Goal: Transaction & Acquisition: Purchase product/service

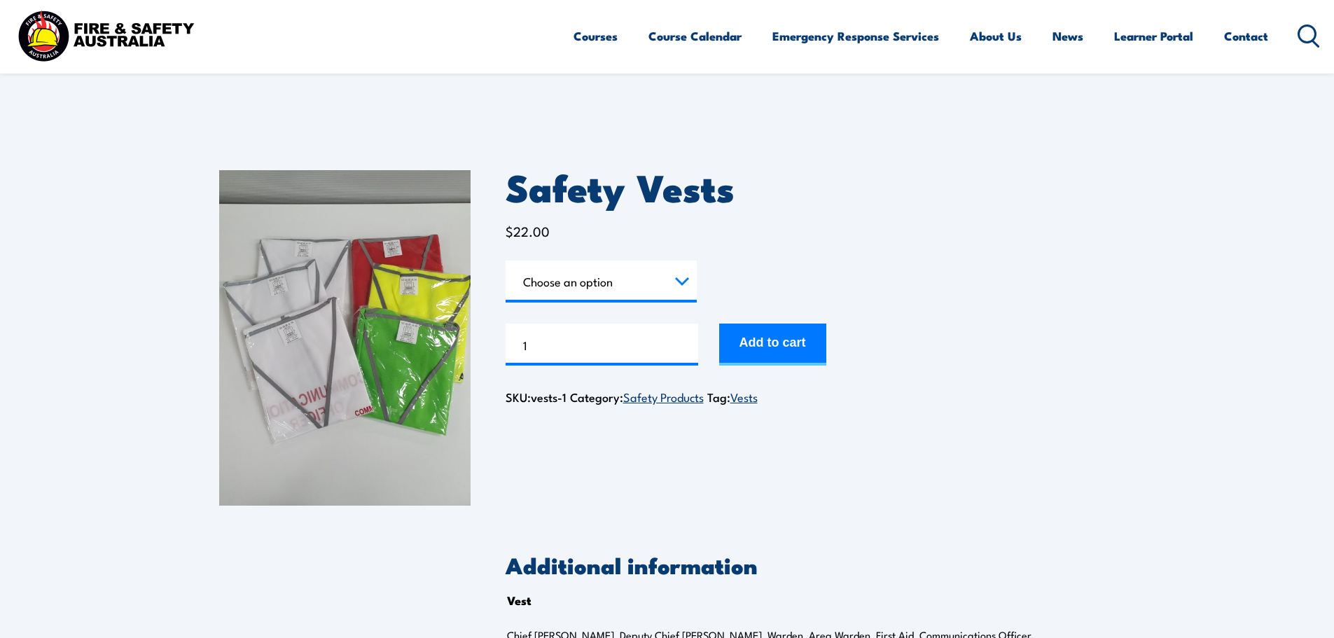
click at [673, 288] on select "Choose an option Chief [PERSON_NAME] Deputy Chief Warden Warden Area Warden Fir…" at bounding box center [600, 281] width 191 height 42
click at [505, 260] on select "Choose an option Chief [PERSON_NAME] Deputy Chief Warden Warden Area Warden Fir…" at bounding box center [600, 281] width 191 height 42
select select "Chief Warden"
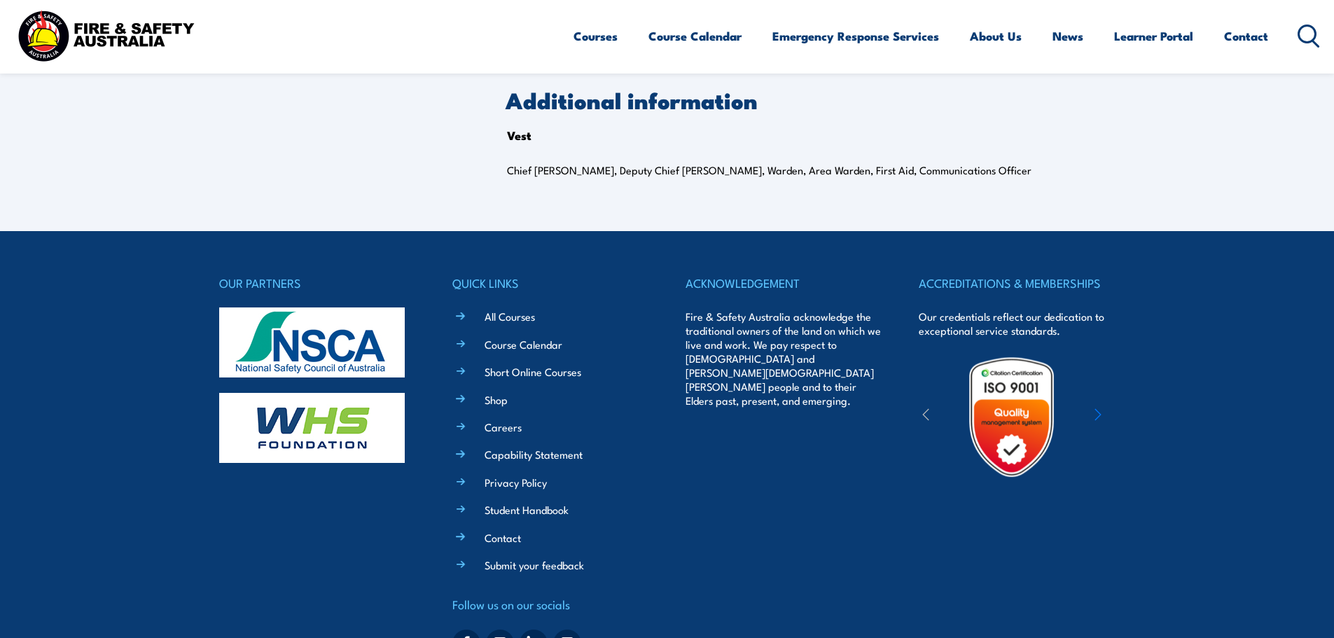
drag, startPoint x: 902, startPoint y: 270, endPoint x: 935, endPoint y: 366, distance: 101.4
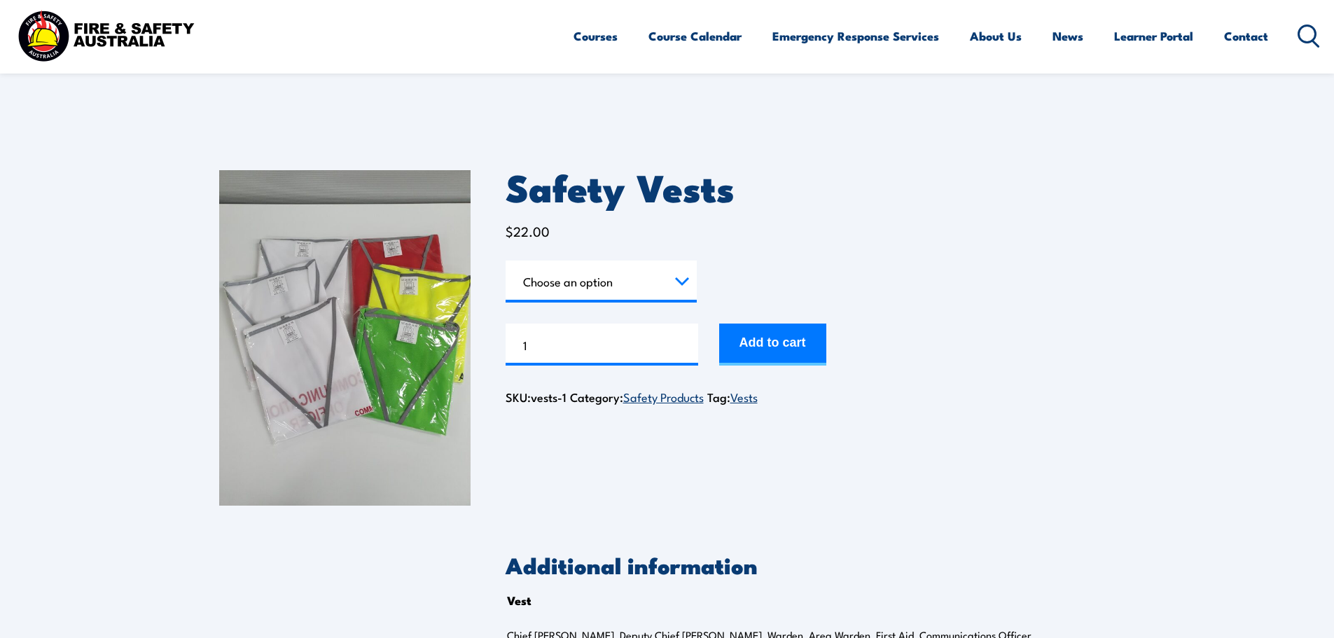
click at [666, 284] on select "Choose an option Chief [PERSON_NAME] Deputy Chief Warden Warden Area Warden Fir…" at bounding box center [600, 281] width 191 height 42
click at [505, 260] on select "Choose an option Chief [PERSON_NAME] Deputy Chief Warden Warden Area Warden Fir…" at bounding box center [600, 281] width 191 height 42
select select "Chief Warden"
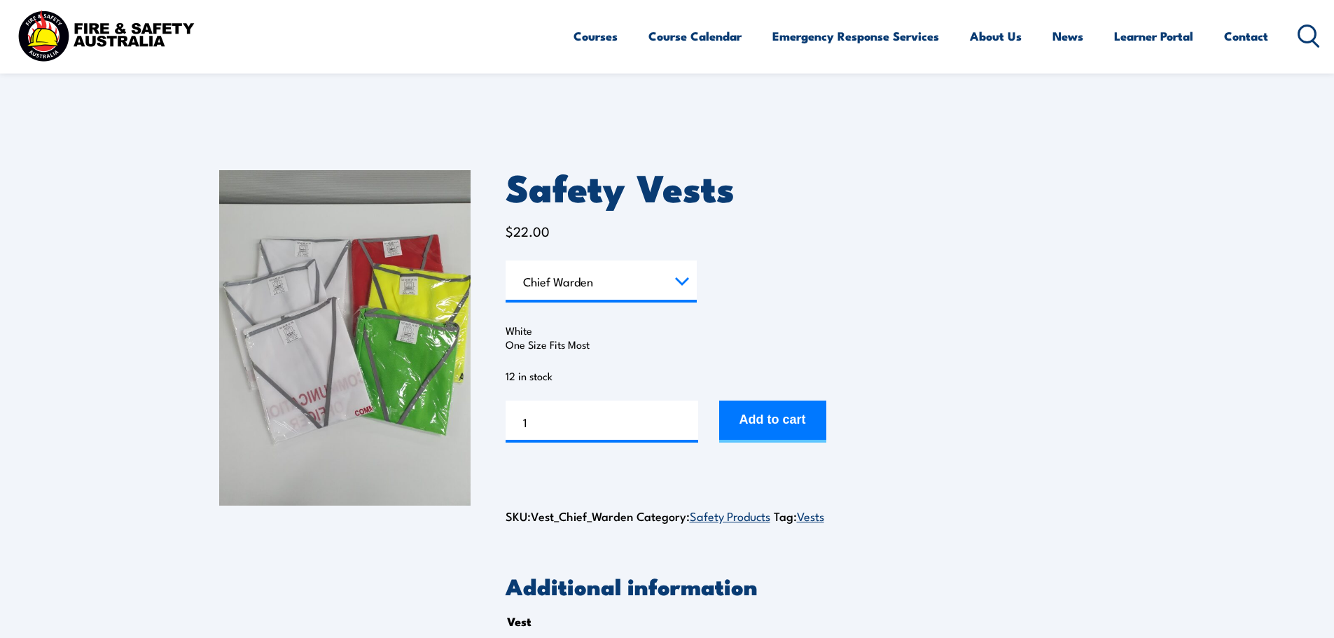
click at [715, 518] on link "Safety Products" at bounding box center [730, 515] width 81 height 17
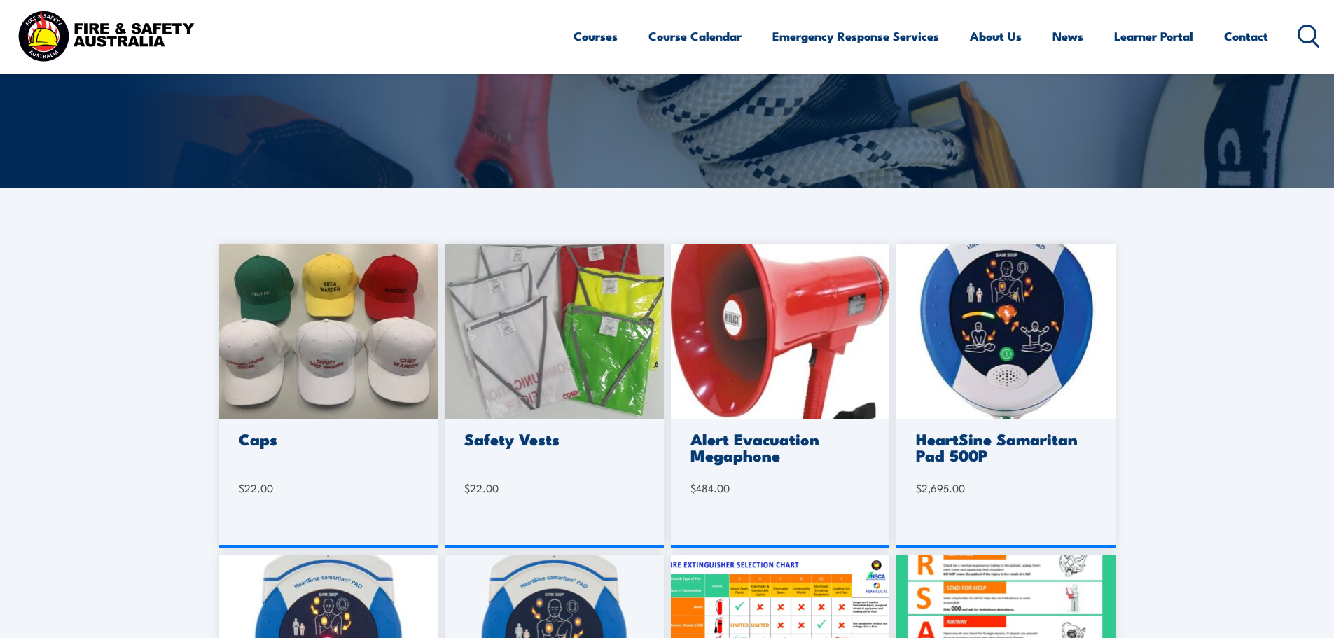
drag, startPoint x: 83, startPoint y: 435, endPoint x: 97, endPoint y: 501, distance: 67.4
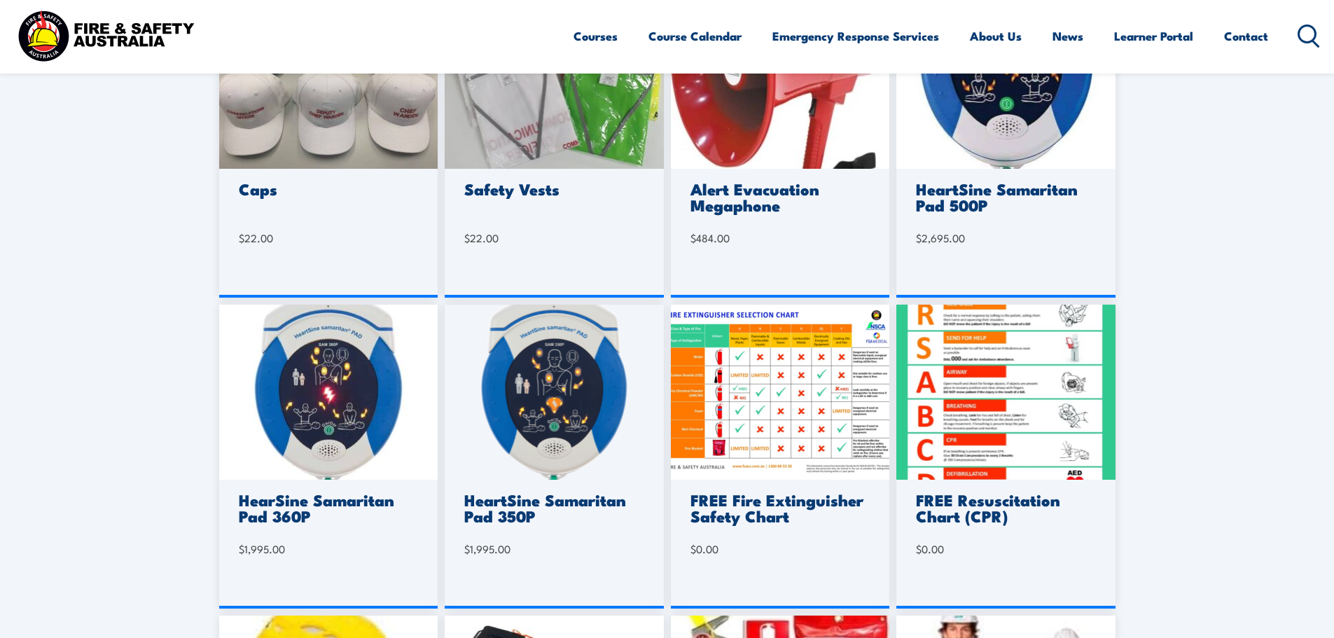
scroll to position [585, 0]
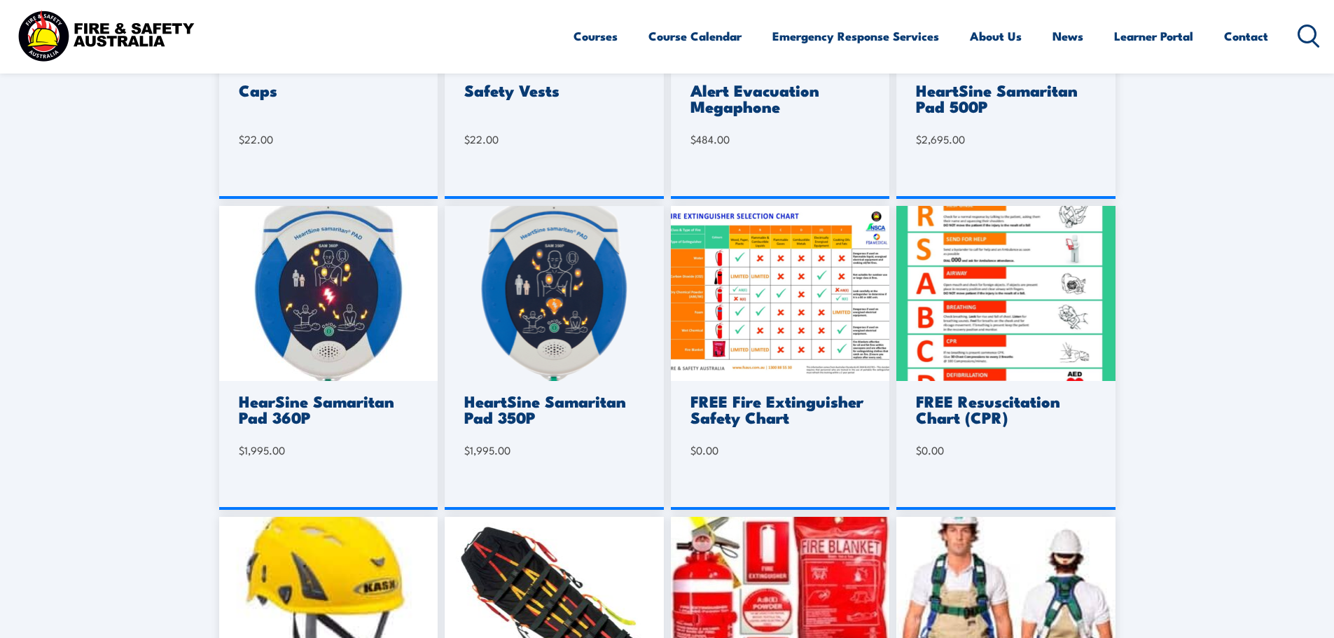
drag, startPoint x: 112, startPoint y: 379, endPoint x: 126, endPoint y: 454, distance: 76.2
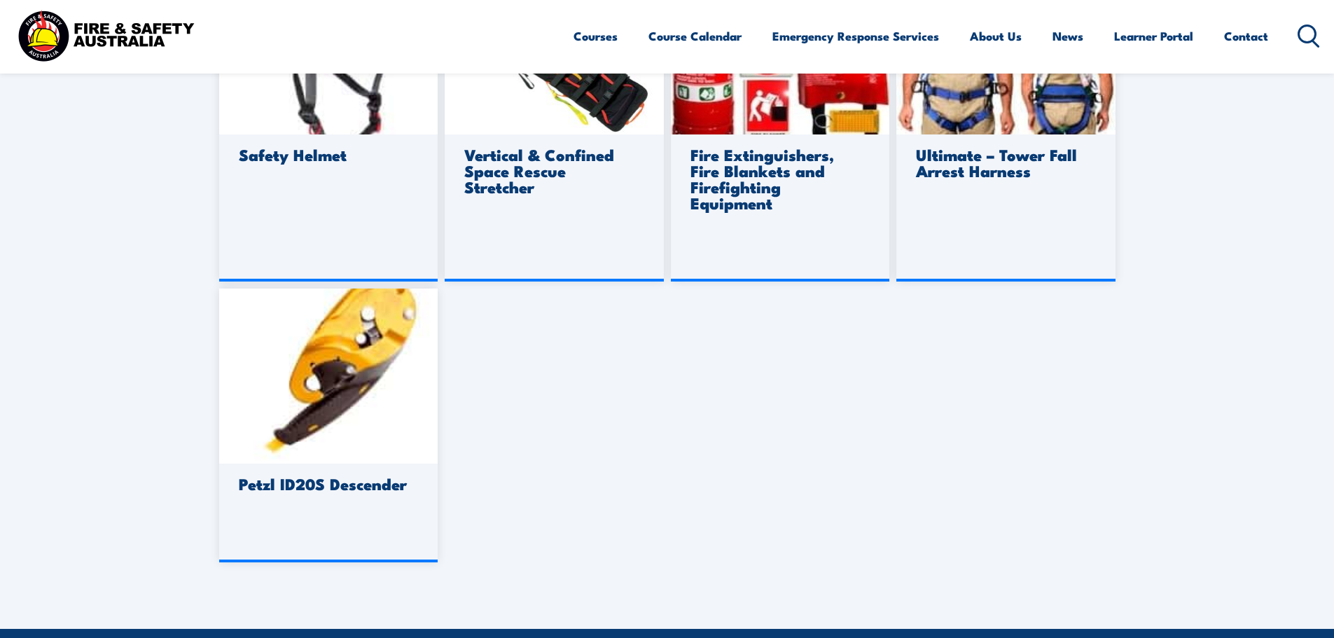
drag, startPoint x: 121, startPoint y: 326, endPoint x: 126, endPoint y: 413, distance: 86.9
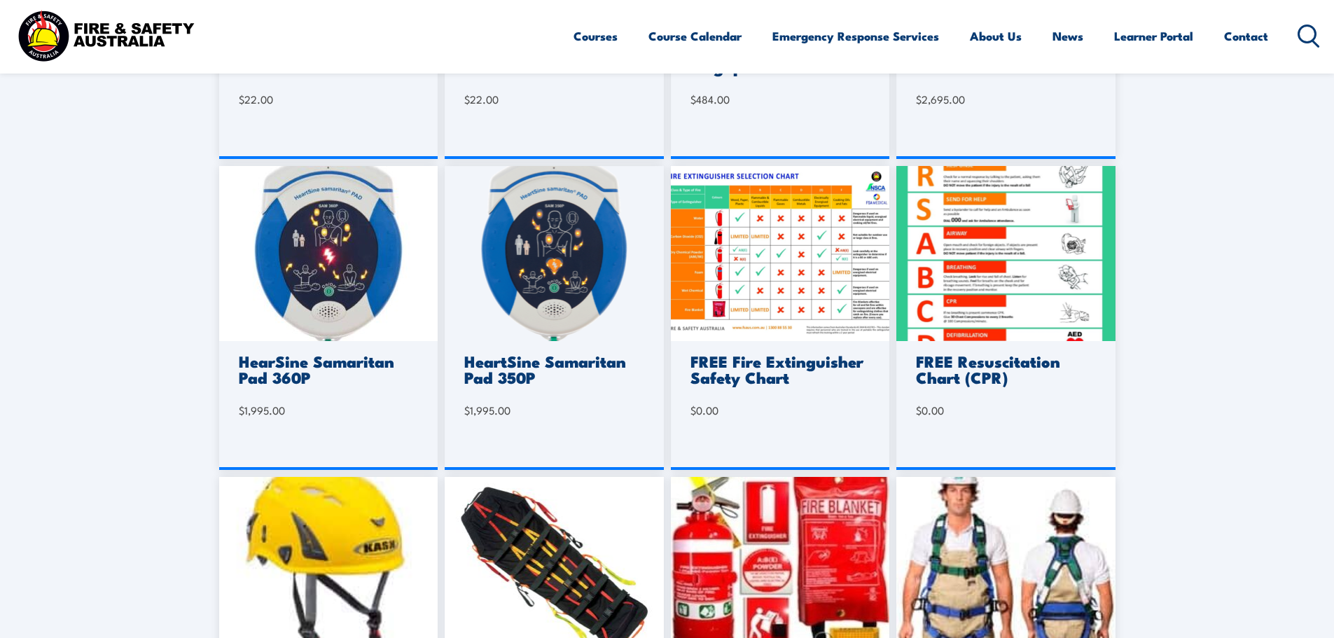
scroll to position [0, 0]
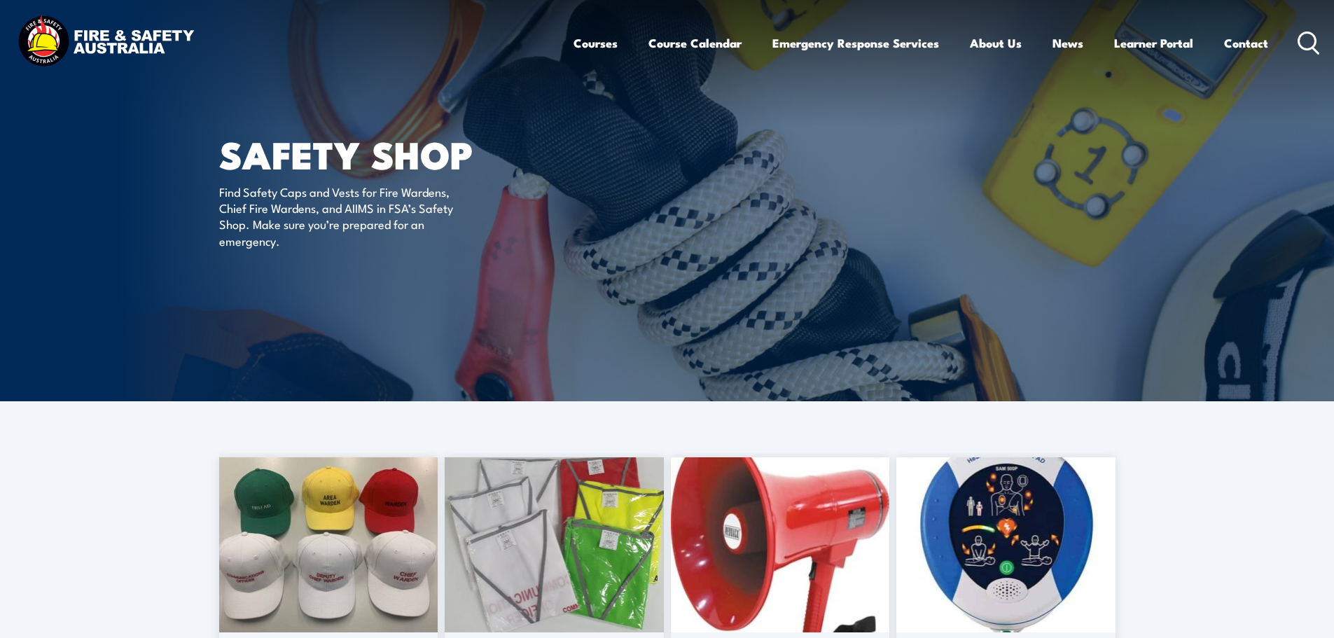
drag, startPoint x: 126, startPoint y: 413, endPoint x: 120, endPoint y: 275, distance: 138.0
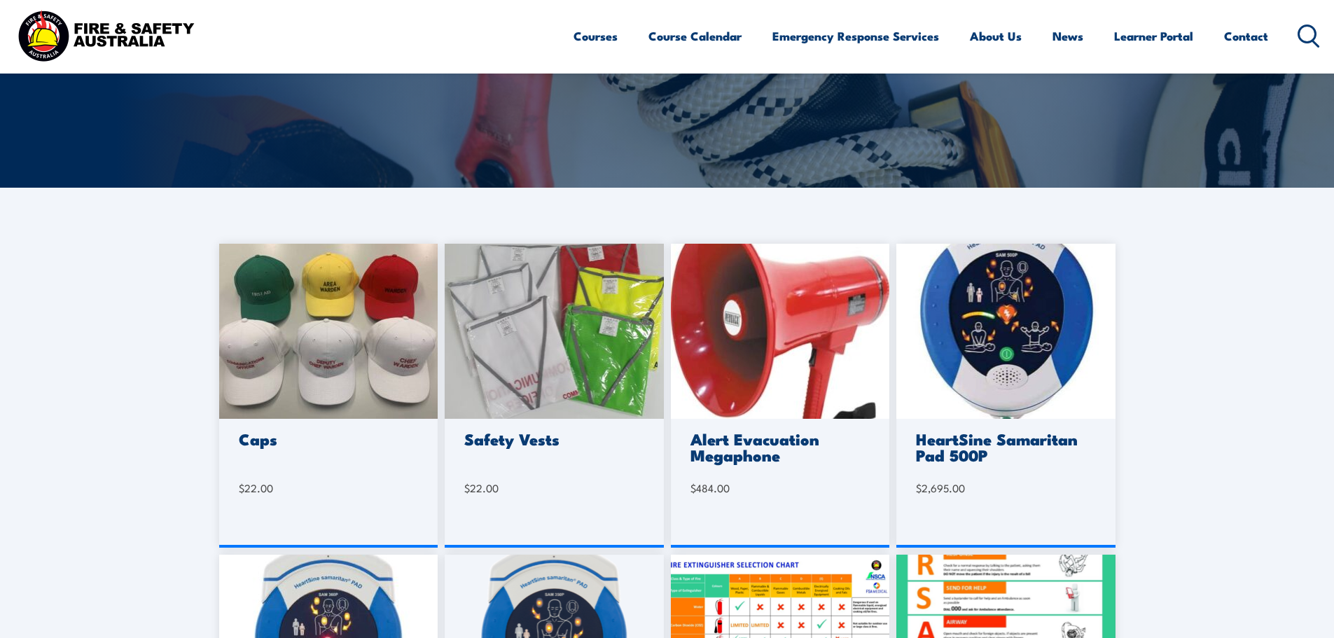
scroll to position [234, 0]
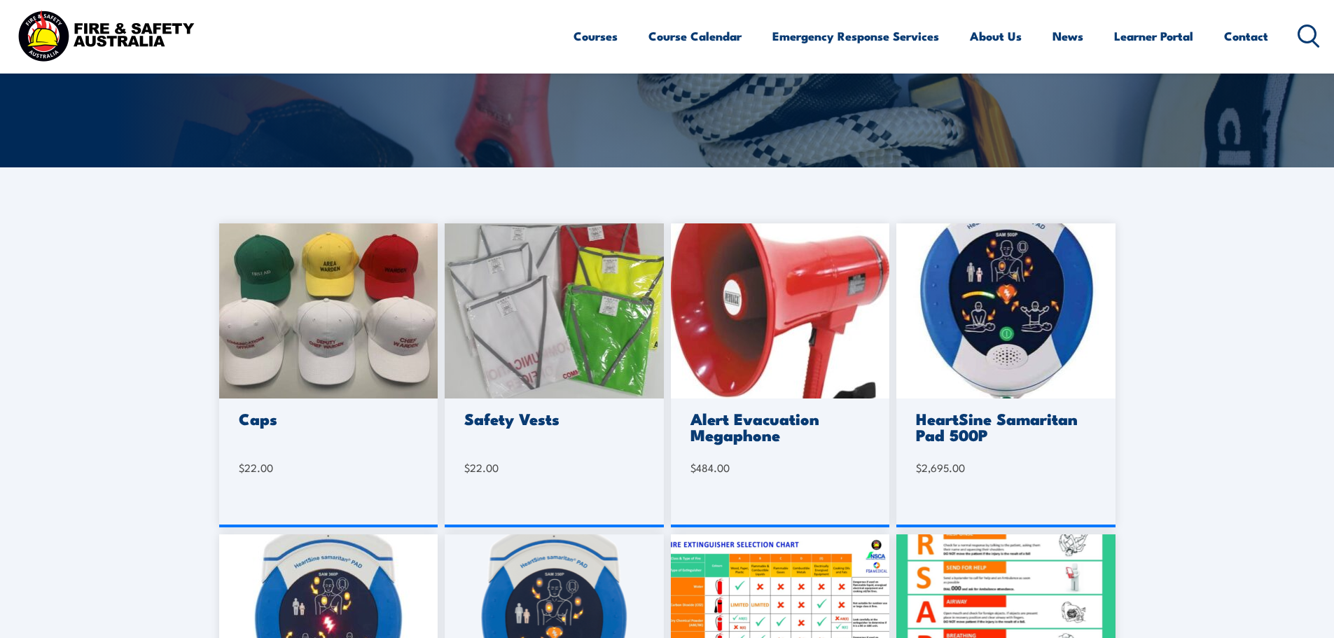
drag, startPoint x: 120, startPoint y: 275, endPoint x: 124, endPoint y: 315, distance: 40.1
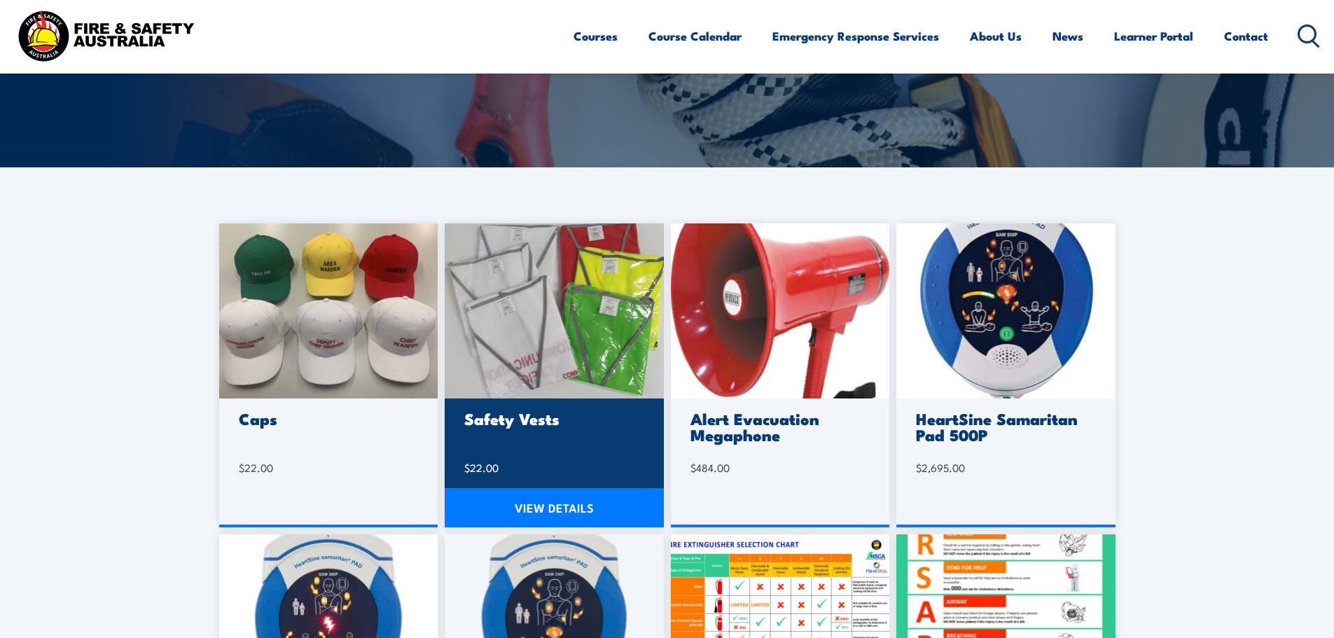
click at [578, 519] on link "VIEW DETAILS" at bounding box center [554, 507] width 219 height 39
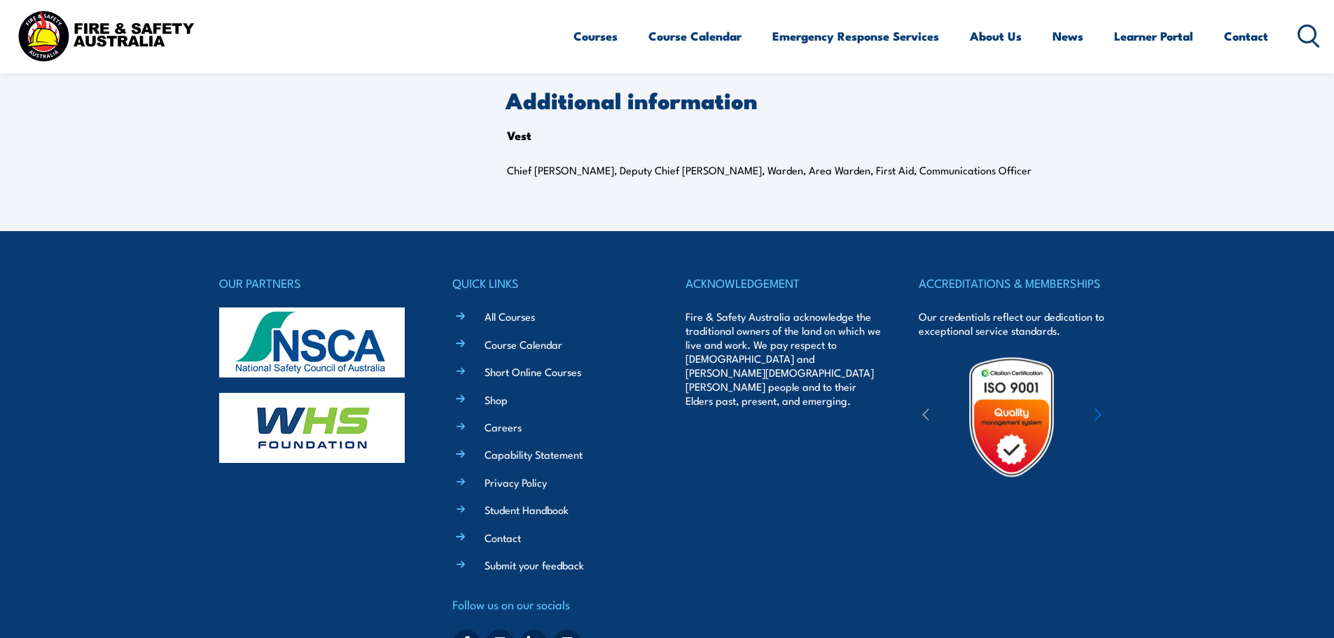
scroll to position [532, 0]
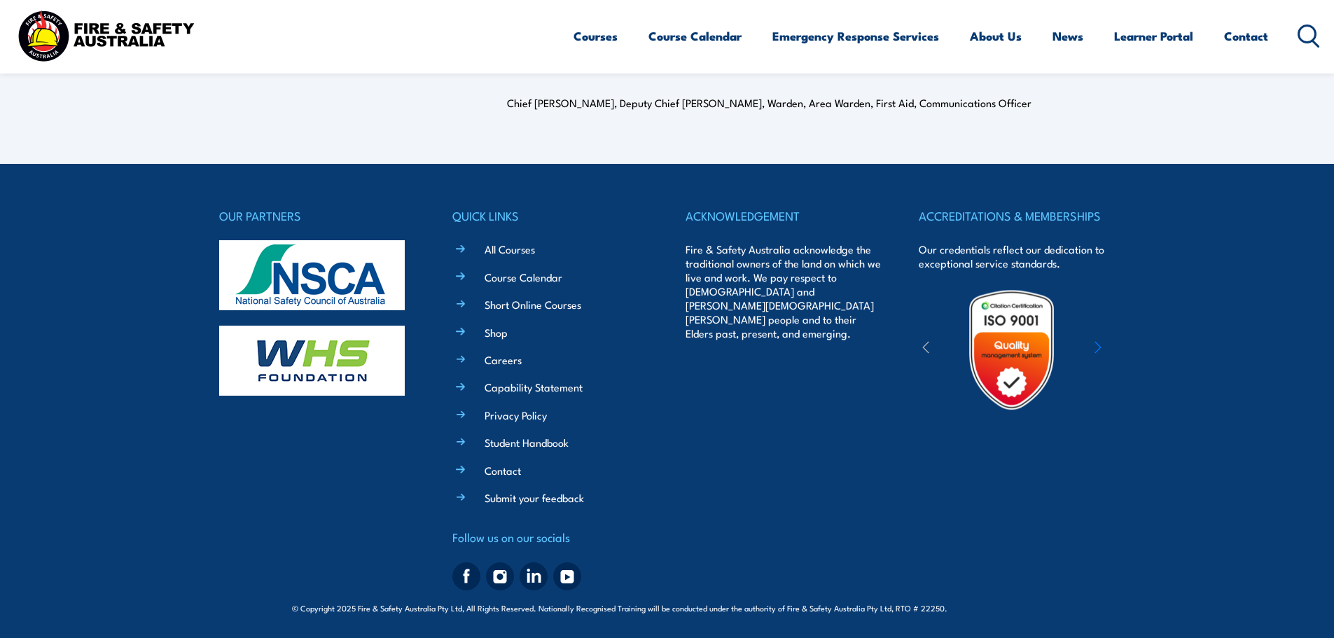
drag, startPoint x: 580, startPoint y: 497, endPoint x: 591, endPoint y: 576, distance: 79.9
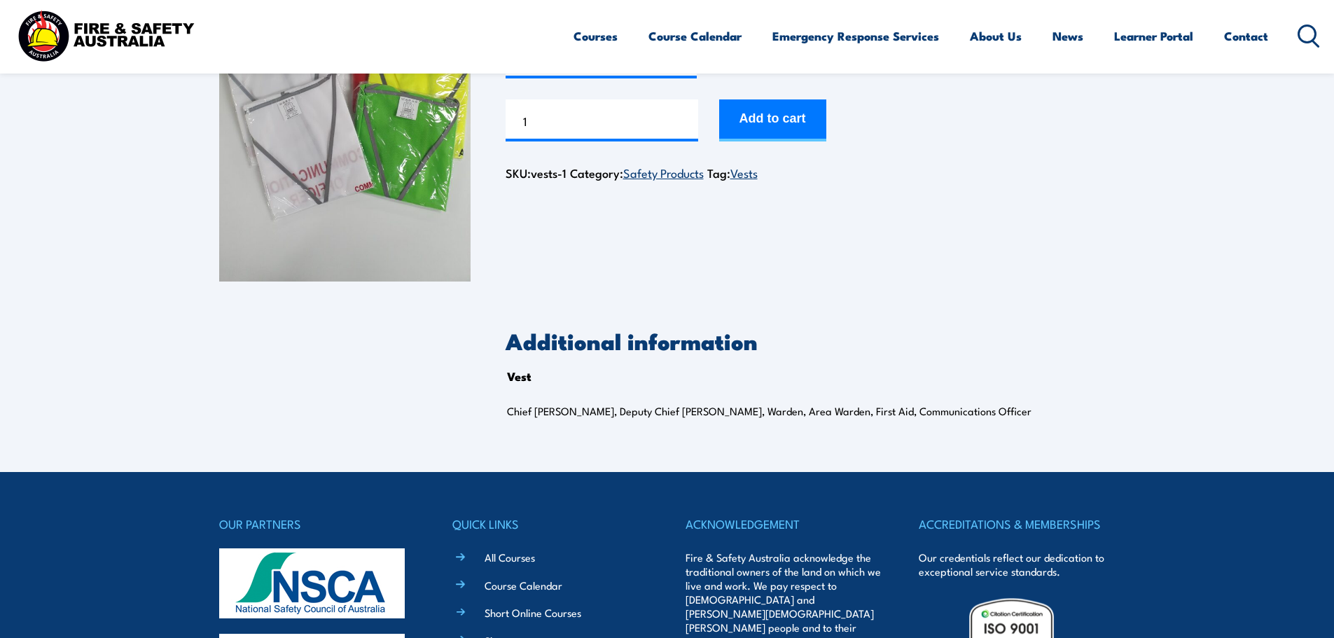
scroll to position [0, 0]
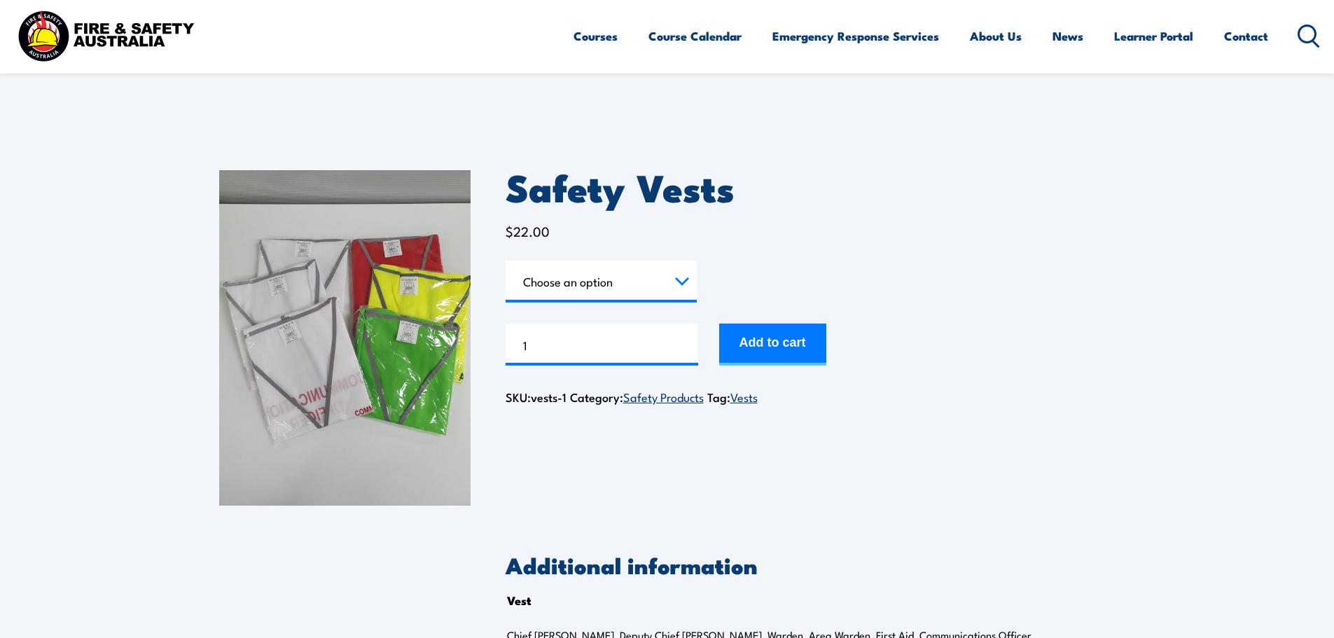
drag, startPoint x: 610, startPoint y: 578, endPoint x: 627, endPoint y: 302, distance: 275.6
select select "Chief Warden"
click at [673, 284] on select "Choose an option Chief [PERSON_NAME] Deputy Chief Warden Warden Area Warden Fir…" at bounding box center [600, 281] width 191 height 42
click at [505, 260] on select "Choose an option Chief [PERSON_NAME] Deputy Chief Warden Warden Area Warden Fir…" at bounding box center [600, 281] width 191 height 42
select select "Area Warden"
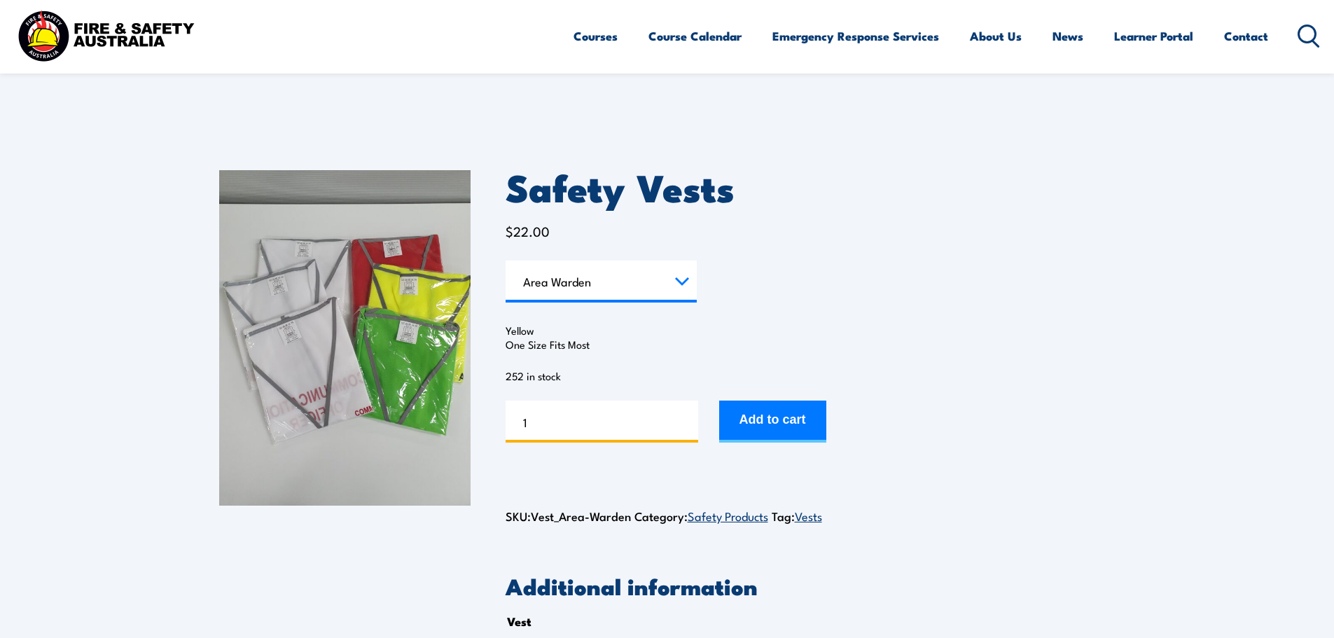
click at [604, 435] on input "1" at bounding box center [601, 421] width 193 height 42
type input "14"
click at [811, 422] on button "Add to cart" at bounding box center [772, 421] width 107 height 42
click at [676, 283] on select "Choose an option Chief [PERSON_NAME] Deputy Chief Warden Warden Area Warden Fir…" at bounding box center [600, 281] width 191 height 42
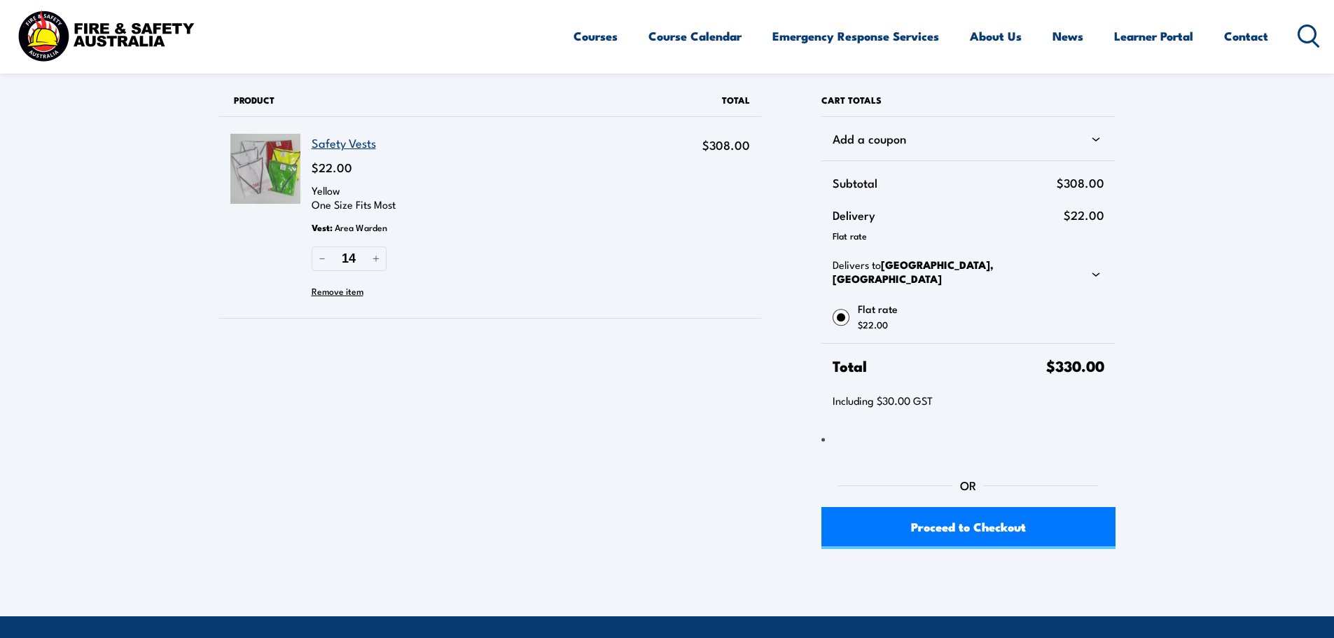
drag, startPoint x: 648, startPoint y: 414, endPoint x: 641, endPoint y: 324, distance: 89.8
drag, startPoint x: 641, startPoint y: 431, endPoint x: 635, endPoint y: 379, distance: 52.2
click at [1135, 39] on link "Learner Portal" at bounding box center [1153, 36] width 79 height 37
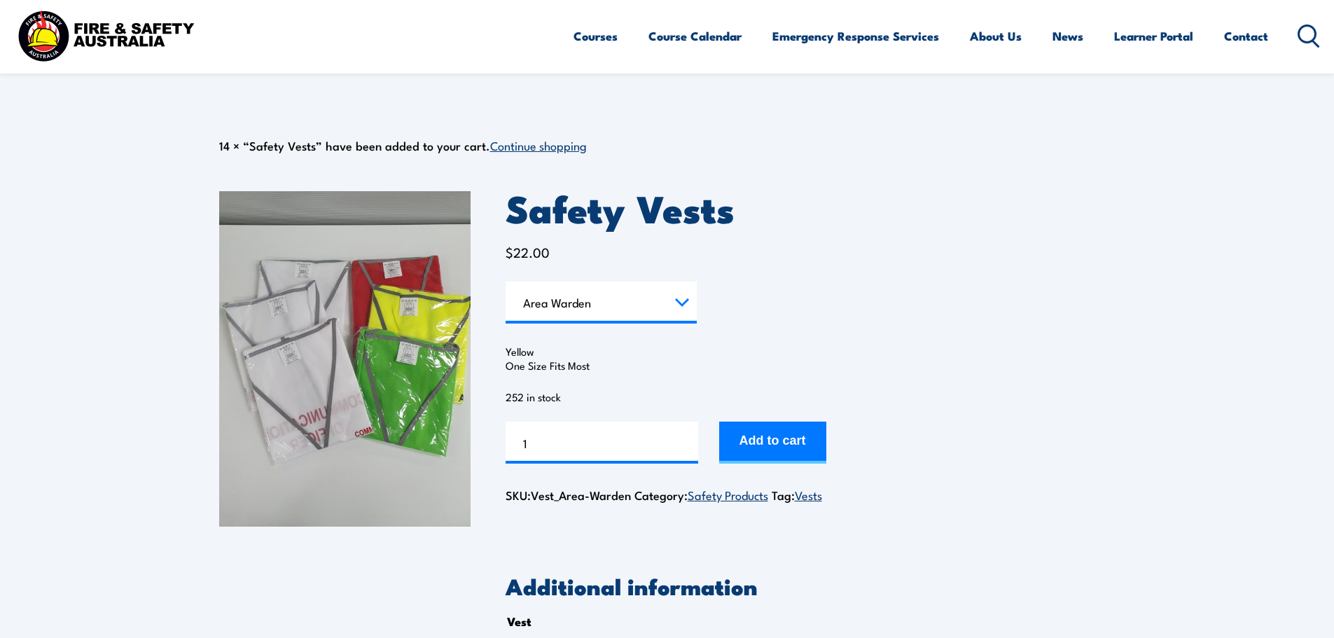
select select "Area Warden"
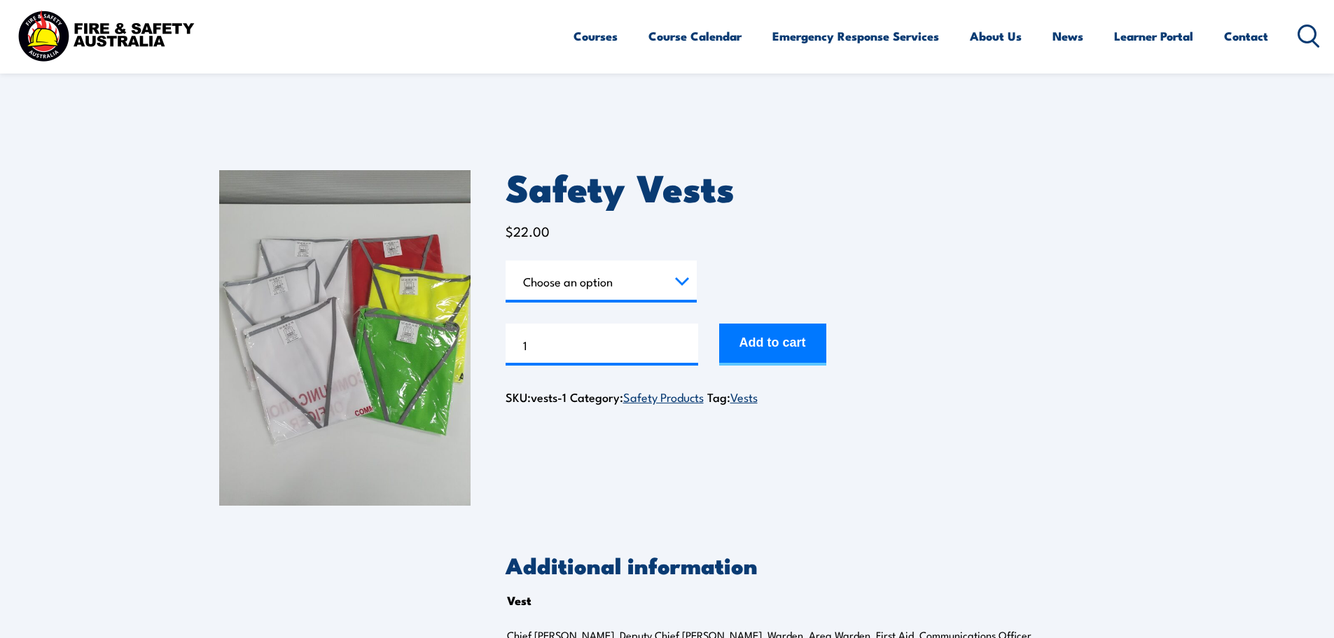
click at [116, 178] on section "Safety Vests $ 22.00 Vest Choose an option Chief Warden Deputy Chief Warden War…" at bounding box center [667, 415] width 1334 height 561
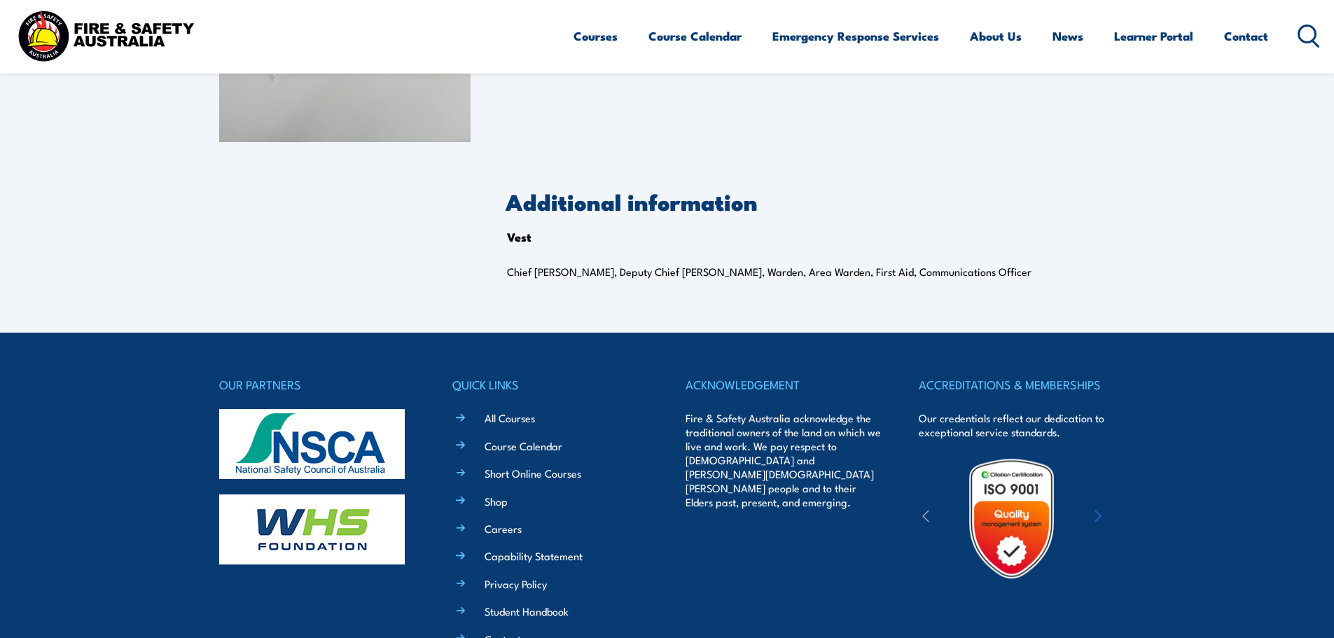
scroll to position [532, 0]
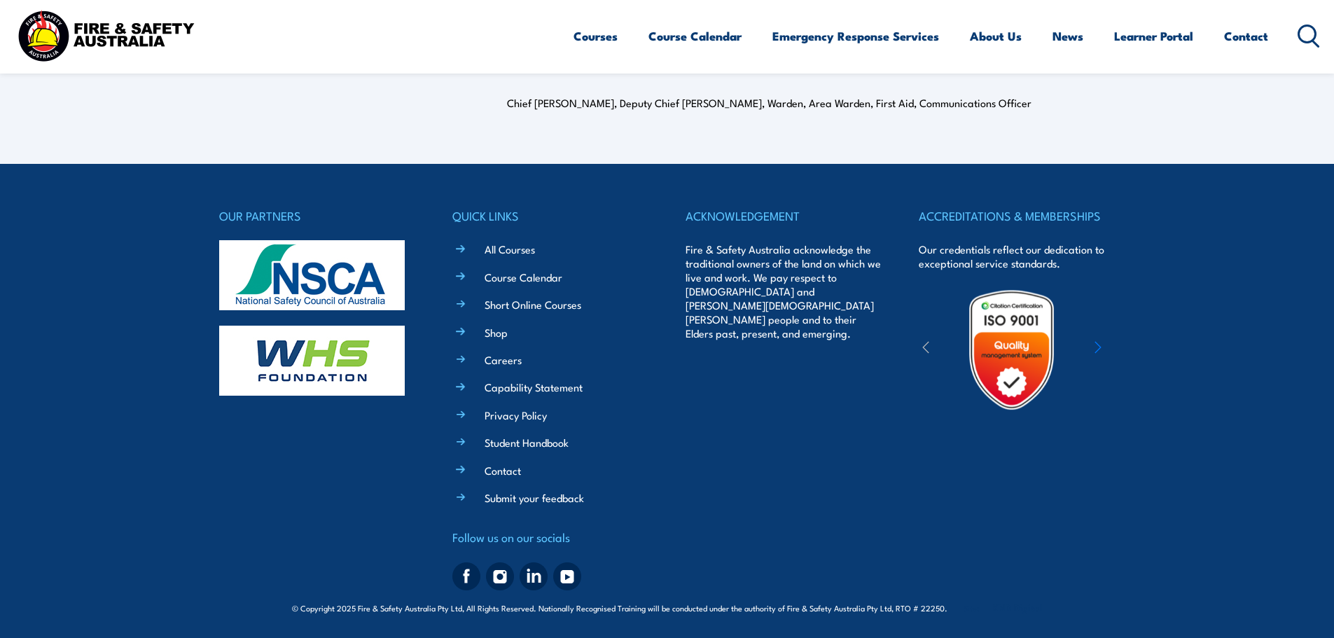
drag, startPoint x: 1058, startPoint y: 287, endPoint x: 1068, endPoint y: 439, distance: 152.3
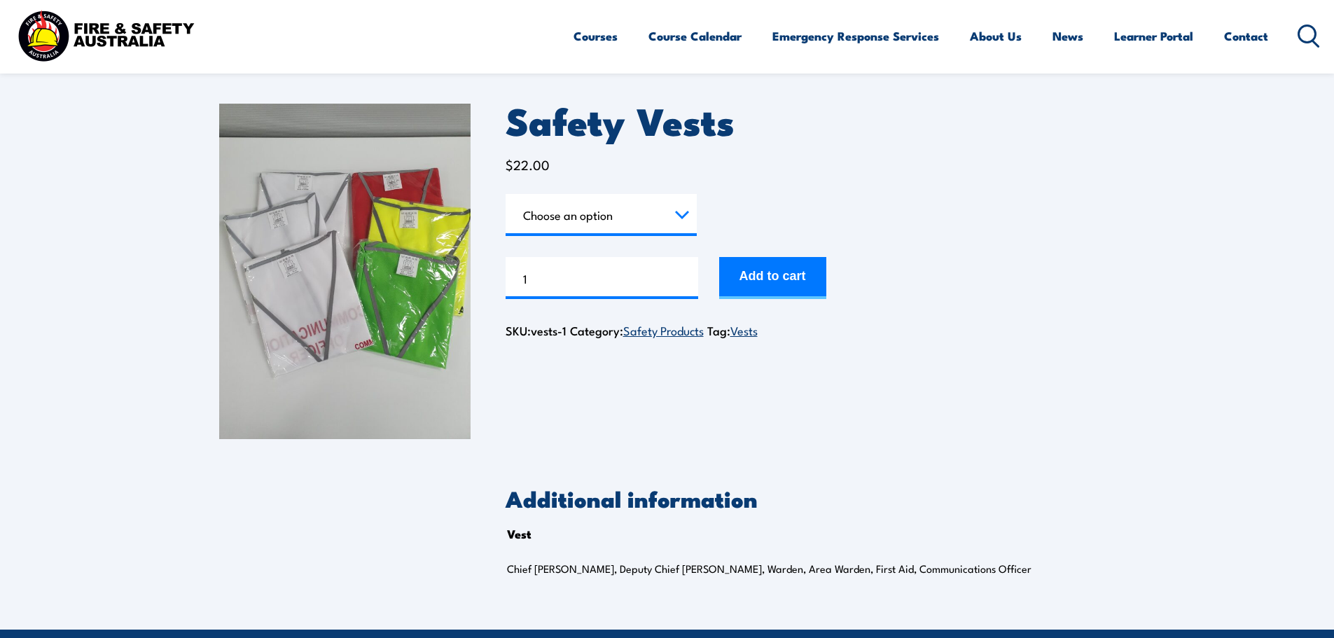
scroll to position [0, 0]
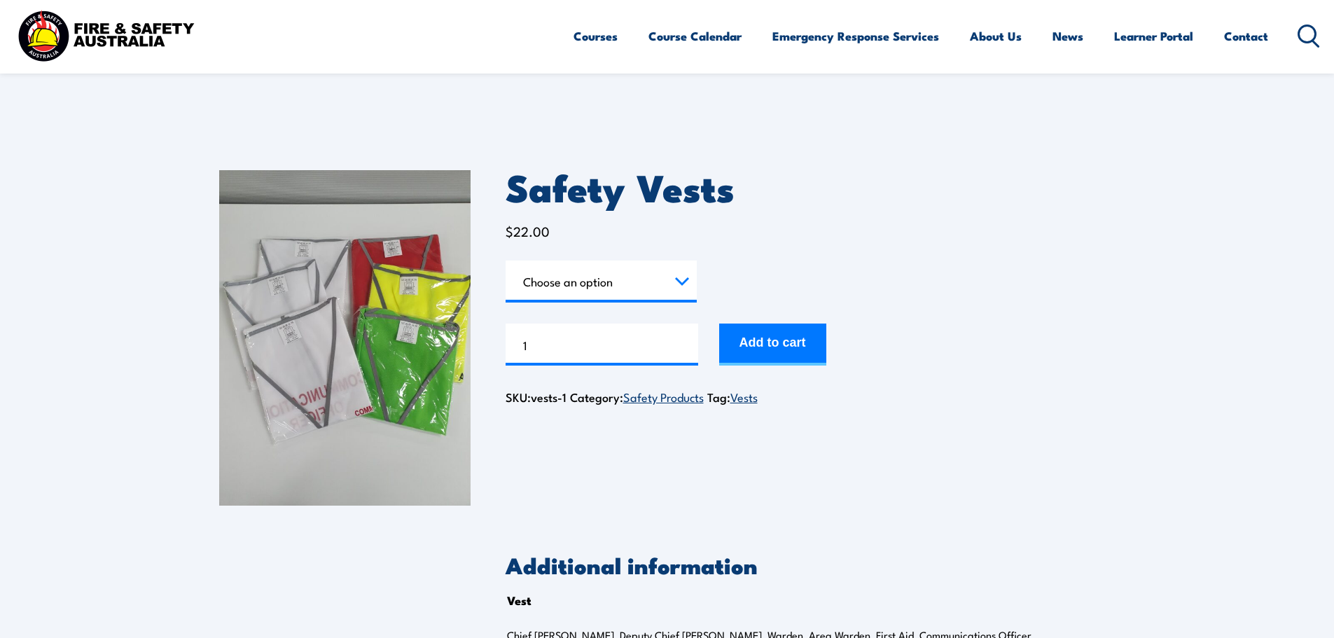
drag, startPoint x: 1107, startPoint y: 503, endPoint x: 1082, endPoint y: 249, distance: 254.7
click at [1110, 268] on form "Vest Choose an option Chief Warden Deputy Chief Warden Warden Area Warden First…" at bounding box center [810, 312] width 610 height 105
